Goal: Ask a question

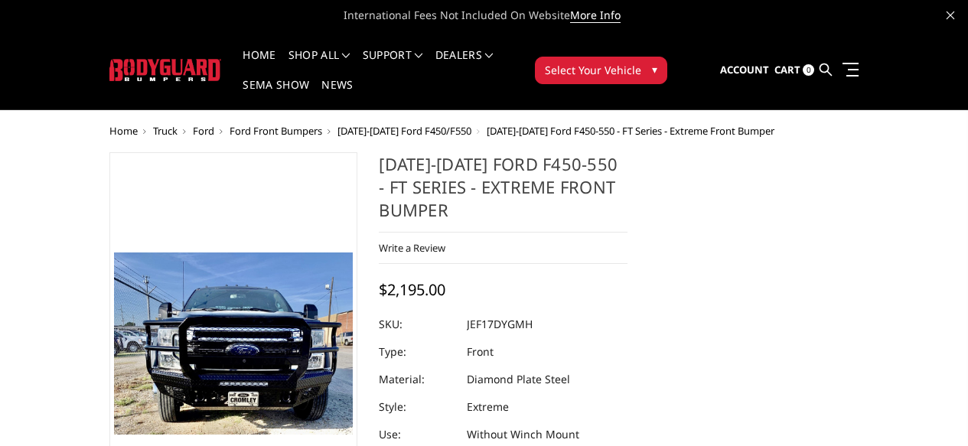
select select "3250"
select select "3252"
select select "3254"
click at [859, 61] on link at bounding box center [847, 69] width 21 height 16
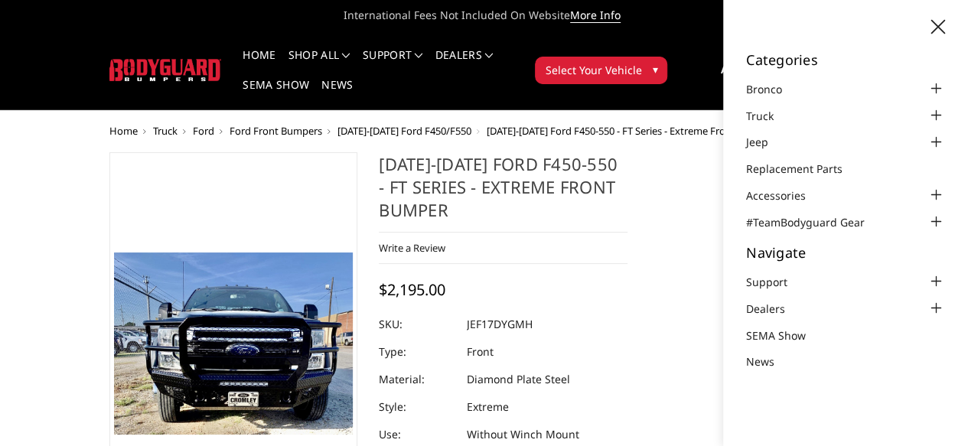
click at [628, 216] on div "2017-2022 Ford F450-550 - FT Series - Extreme Front Bumper Write a Review Write…" at bounding box center [503, 308] width 249 height 312
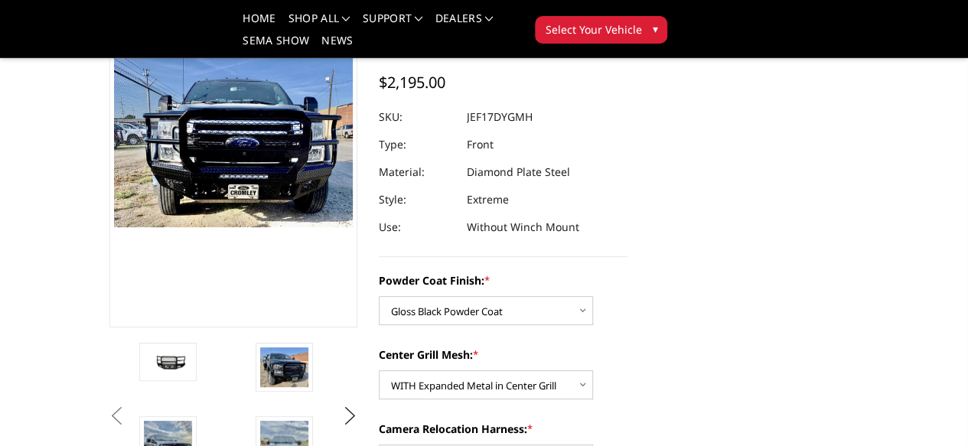
scroll to position [140, 0]
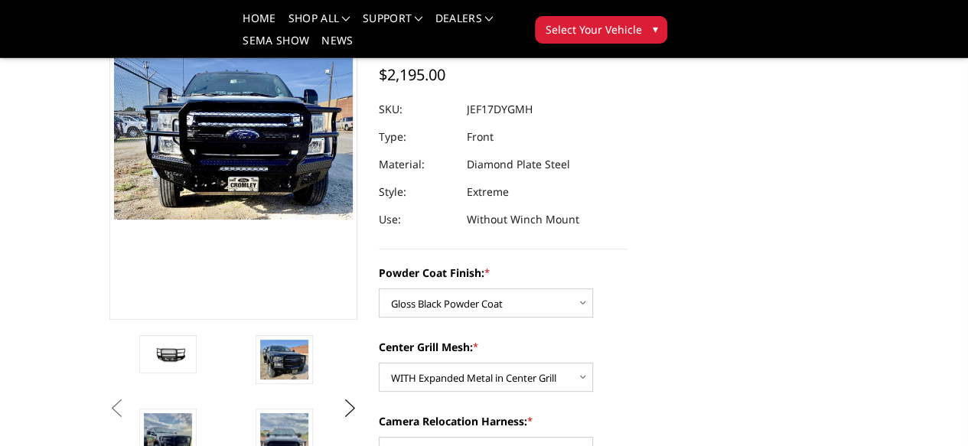
click at [502, 96] on dd "JEF17DYGMH" at bounding box center [500, 110] width 66 height 28
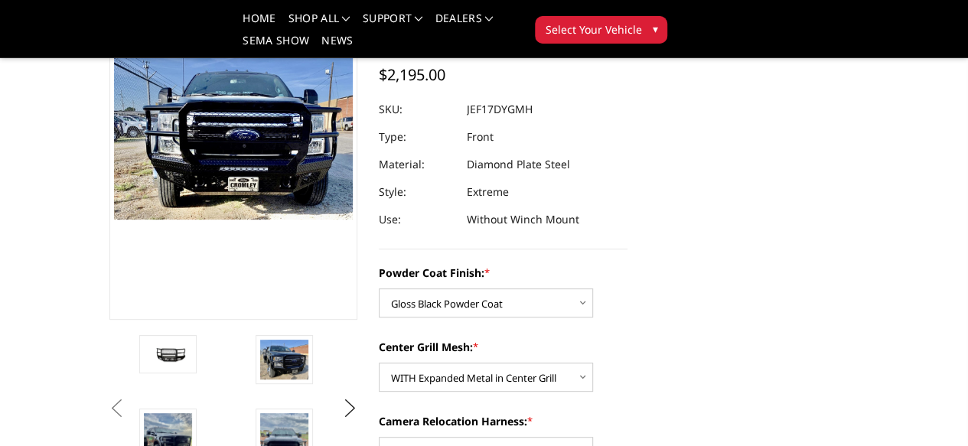
click at [502, 96] on dd "JEF17DYGMH" at bounding box center [500, 110] width 66 height 28
click at [459, 96] on div at bounding box center [503, 110] width 249 height 28
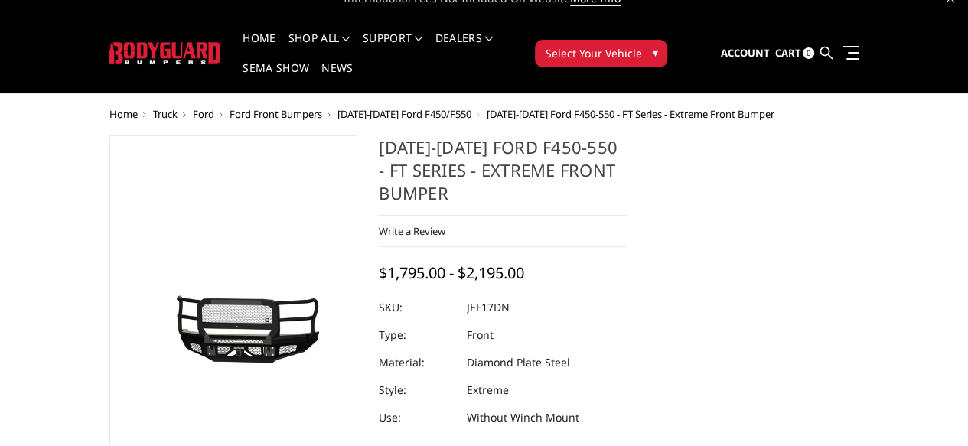
scroll to position [60, 0]
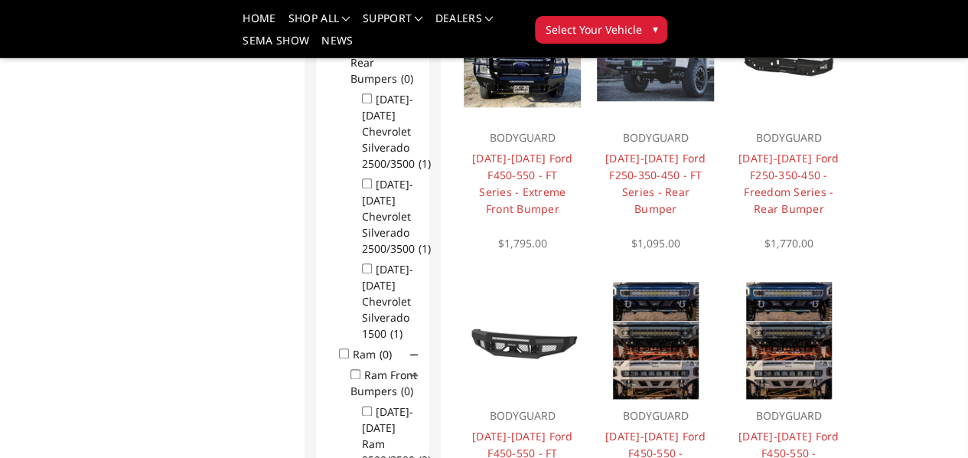
scroll to position [724, 0]
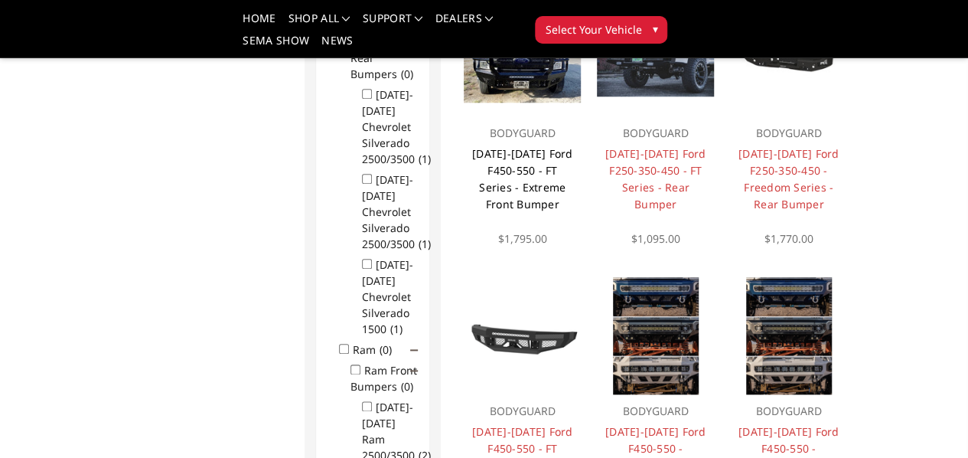
click at [489, 211] on link "[DATE]-[DATE] Ford F450-550 - FT Series - Extreme Front Bumper" at bounding box center [522, 178] width 101 height 65
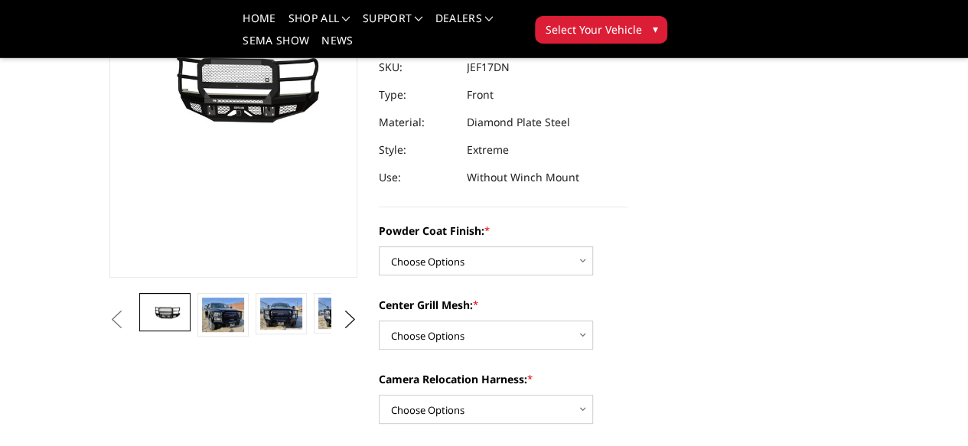
scroll to position [184, 0]
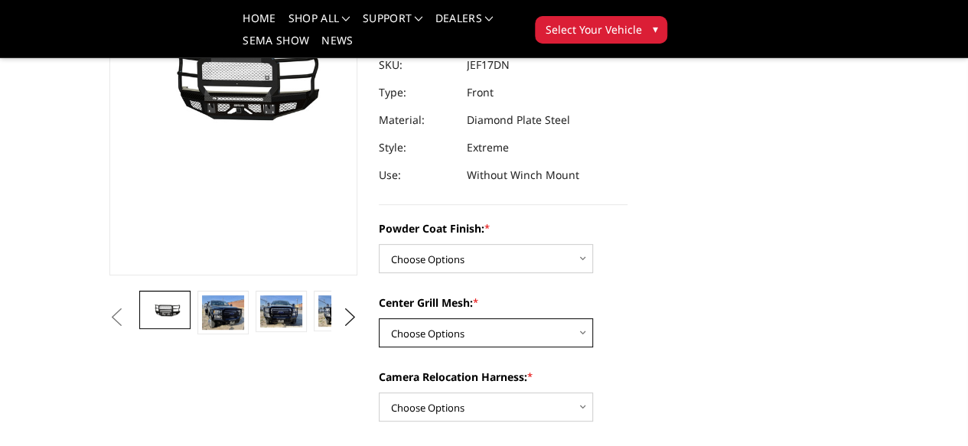
click at [556, 318] on select "Choose Options WITH Expanded Metal in Center Grill WITHOUT Expanded Metal in Ce…" at bounding box center [486, 332] width 214 height 29
click at [628, 313] on div "Center Grill Mesh: * Choose Options WITH Expanded Metal in Center Grill WITHOUT…" at bounding box center [503, 321] width 249 height 53
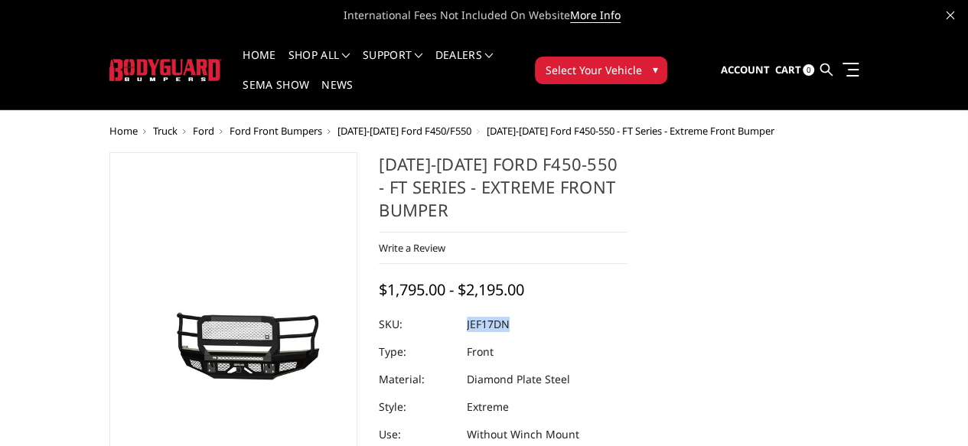
drag, startPoint x: 462, startPoint y: 272, endPoint x: 548, endPoint y: 271, distance: 85.7
click at [548, 311] on dl "SKU: JEF17DN UPC: Type: Front Material: Diamond Plate Steel Style: Extreme Use:…" at bounding box center [503, 380] width 249 height 138
copy dl "JEF17DN UPC:"
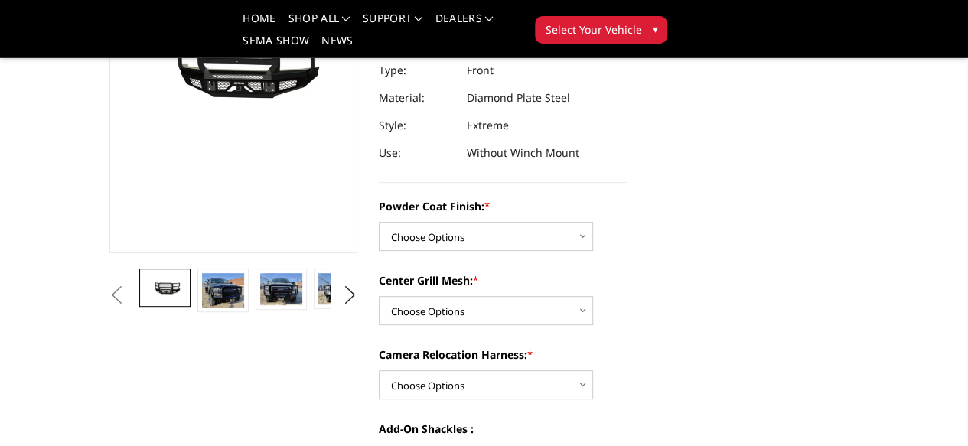
scroll to position [205, 0]
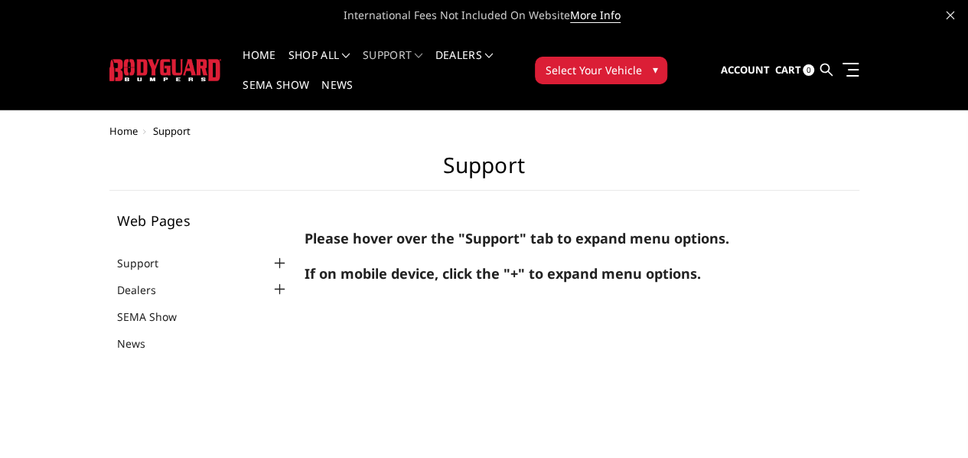
click at [271, 254] on div at bounding box center [280, 263] width 18 height 18
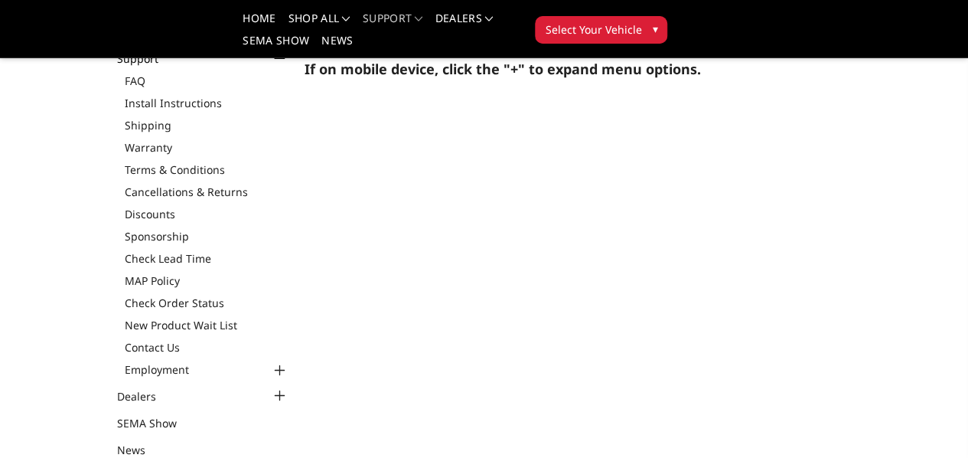
scroll to position [130, 0]
click at [125, 344] on link "Contact Us" at bounding box center [207, 346] width 165 height 16
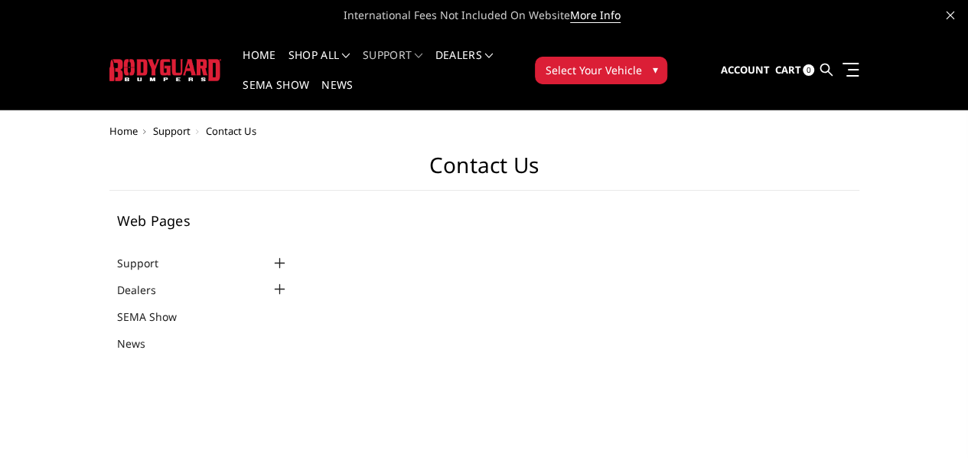
select select "US"
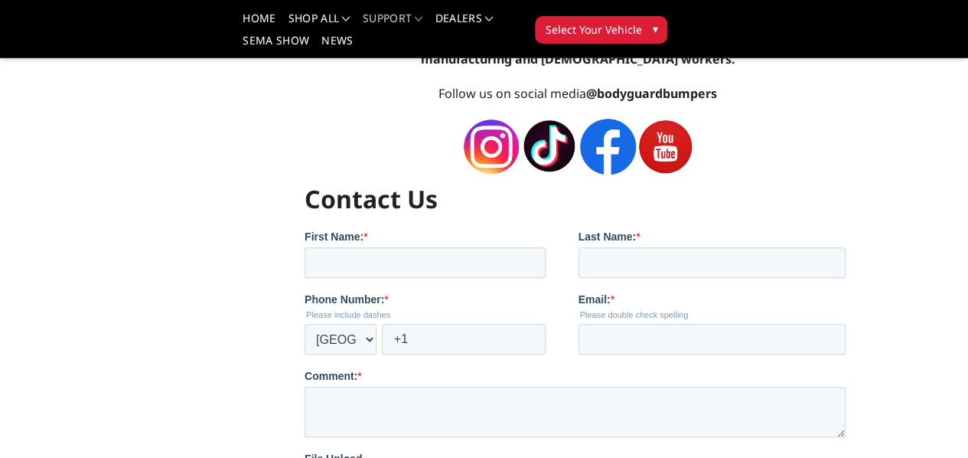
scroll to position [543, 0]
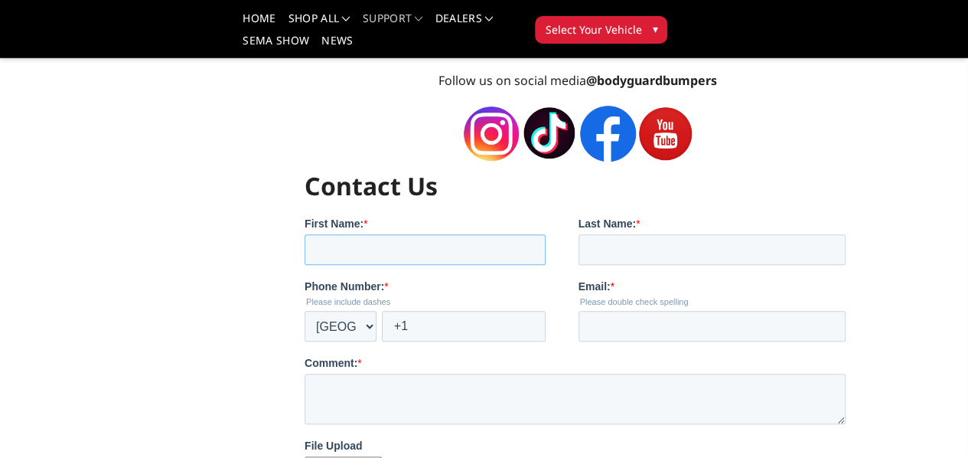
click at [501, 256] on input "First Name: *" at bounding box center [424, 248] width 241 height 31
type input "[PERSON_NAME]"
type input "[EMAIL_ADDRESS][DOMAIN_NAME]"
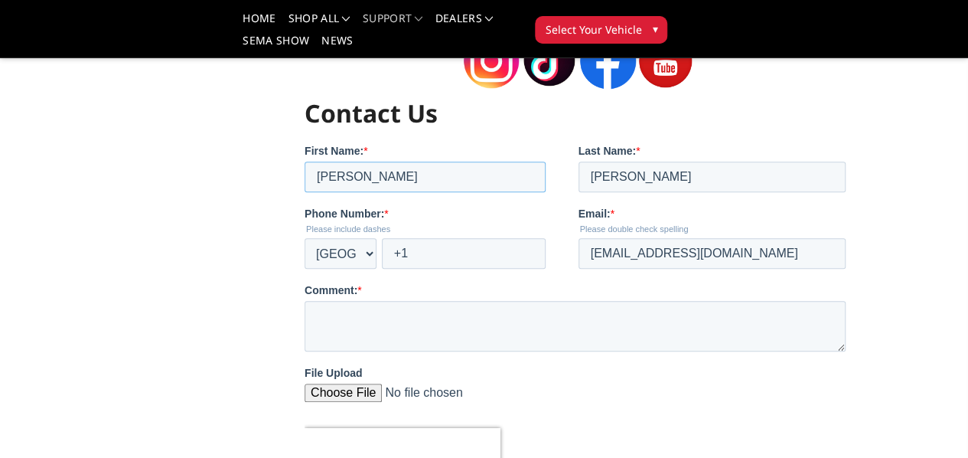
scroll to position [617, 0]
click at [543, 259] on input "+1" at bounding box center [463, 252] width 164 height 31
type input "[PHONE_NUMBER]"
click at [535, 304] on textarea "Comment: *" at bounding box center [574, 324] width 541 height 51
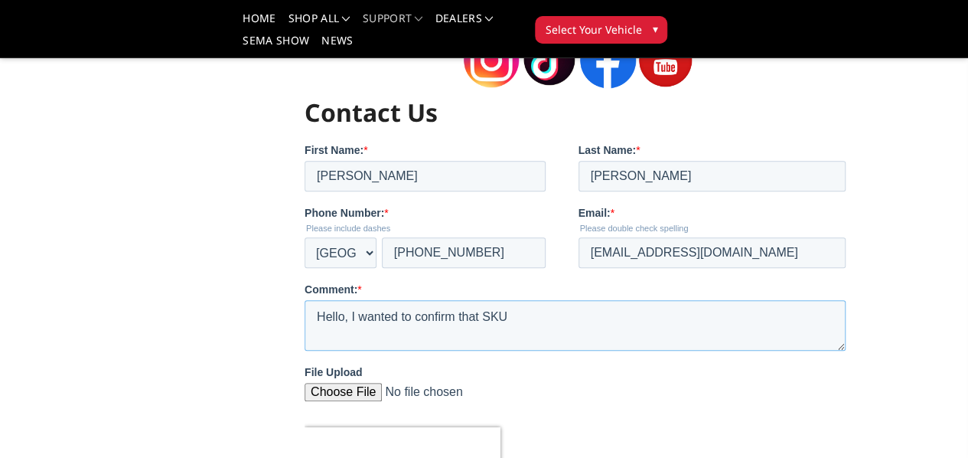
paste textarea "JEF17DN"
click at [601, 321] on textarea "Hello, I wanted to confirm that SKU JEF17DN" at bounding box center [574, 324] width 541 height 51
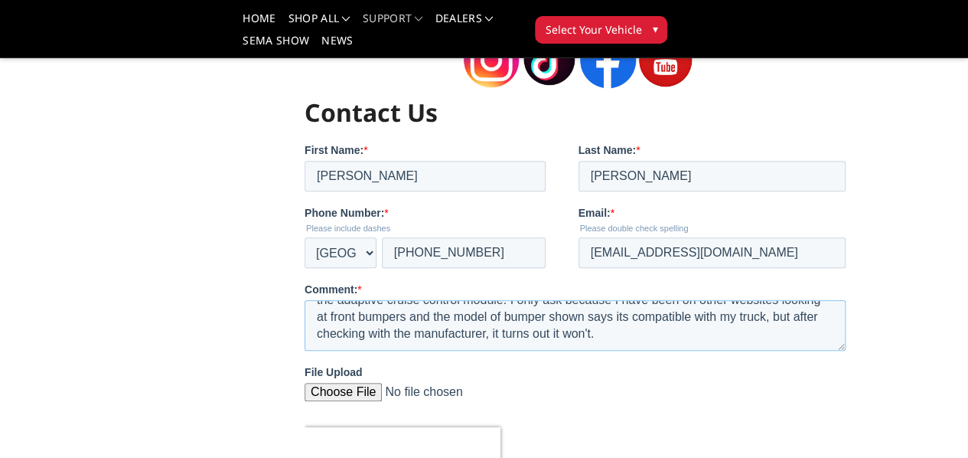
scroll to position [779, 0]
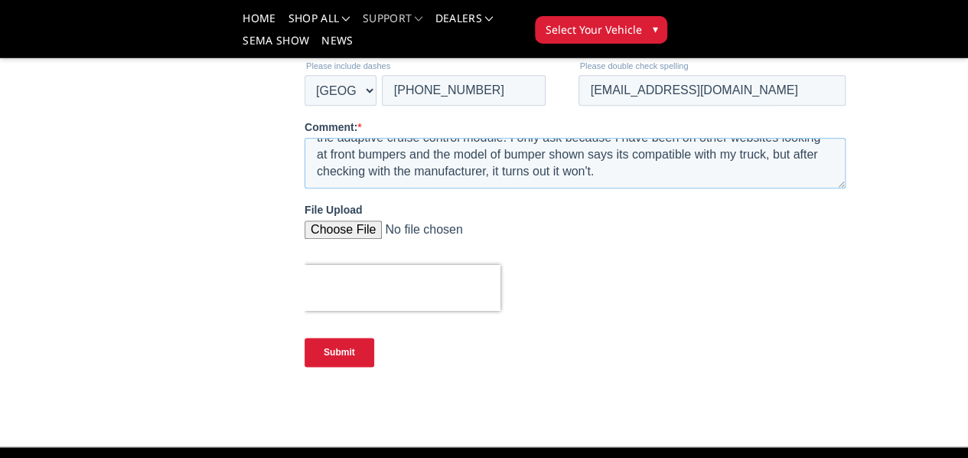
type textarea "Hello, I wanted to confirm that SKU JEF17DN will fit a 2019 F450, and has a ded…"
click at [314, 352] on input "Submit" at bounding box center [339, 352] width 70 height 29
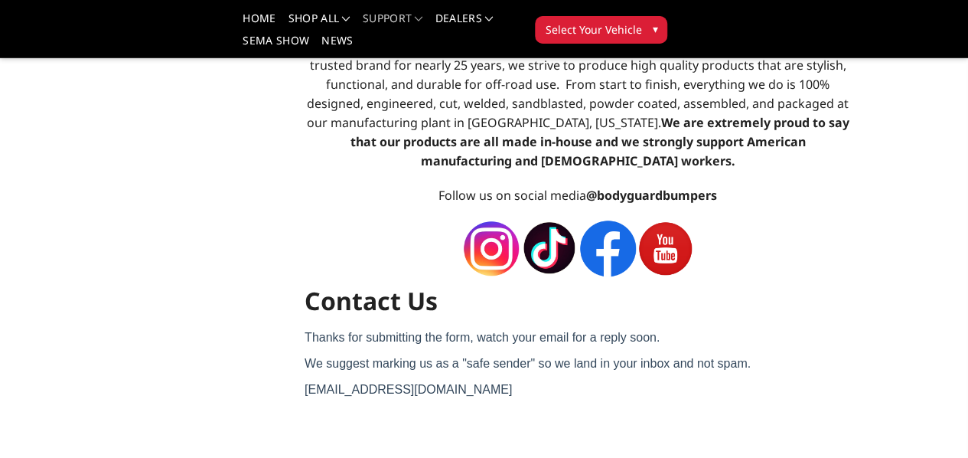
scroll to position [430, 0]
